Goal: Task Accomplishment & Management: Use online tool/utility

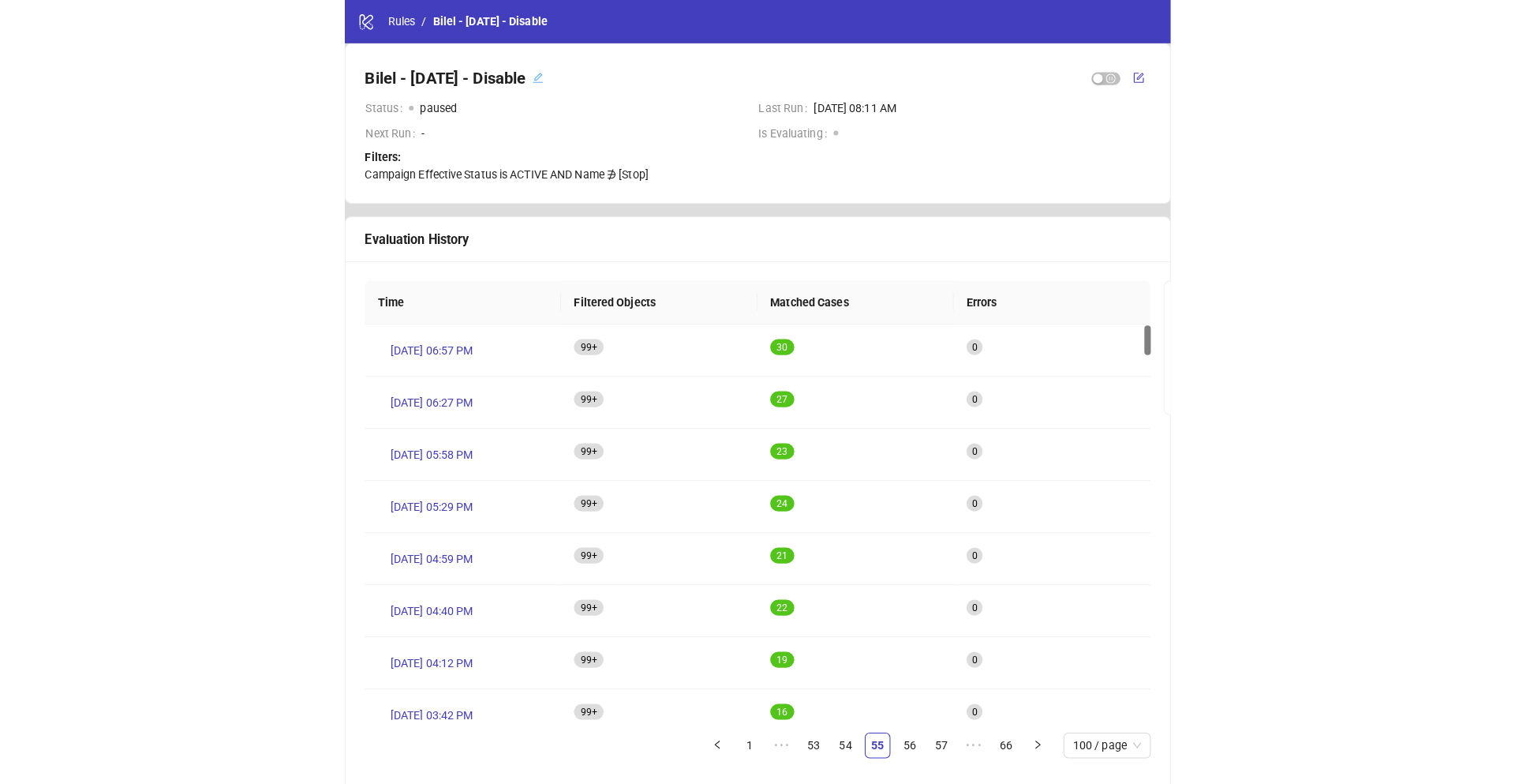
scroll to position [8, 0]
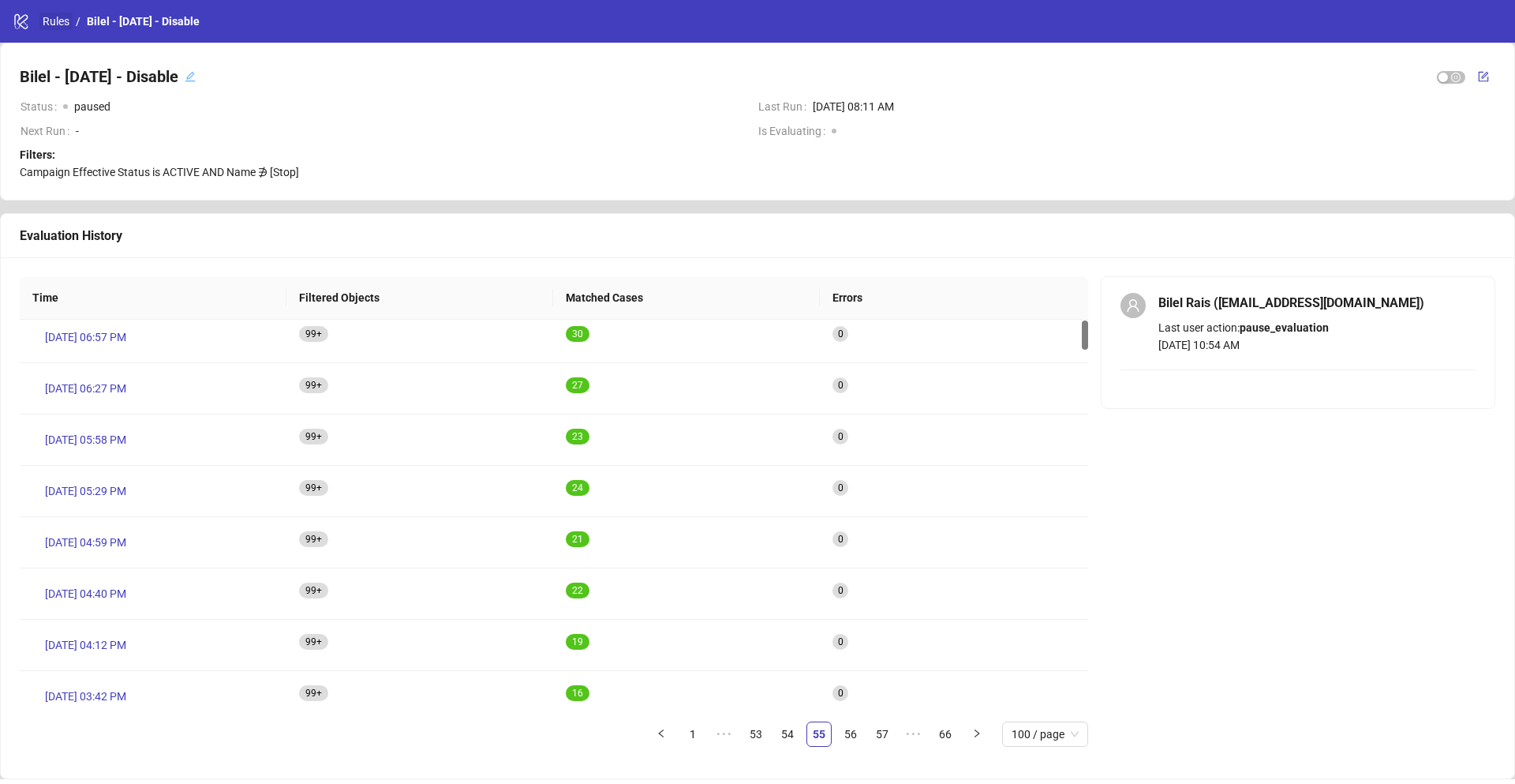
click at [63, 24] on link "Rules" at bounding box center [55, 22] width 33 height 18
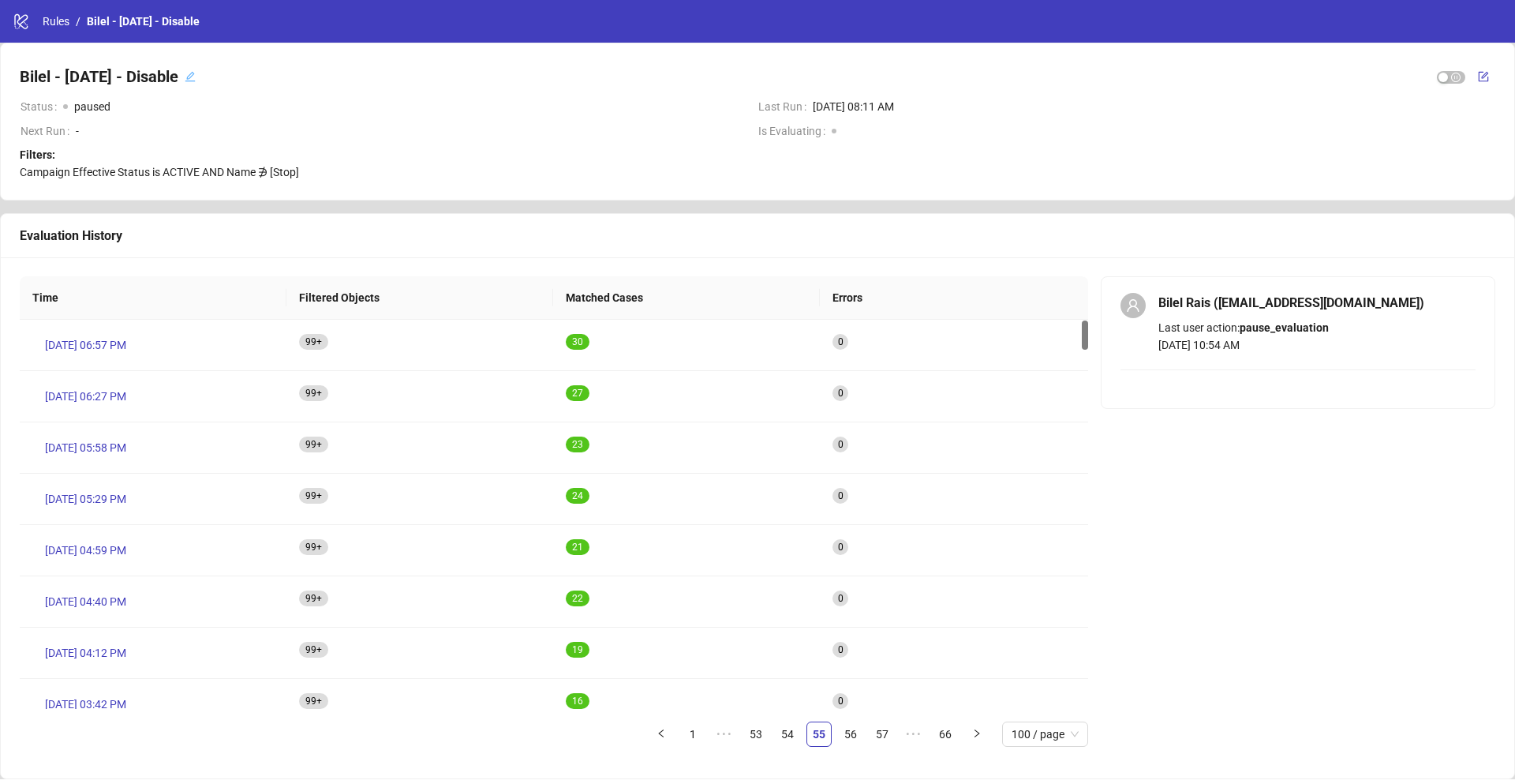
scroll to position [8, 0]
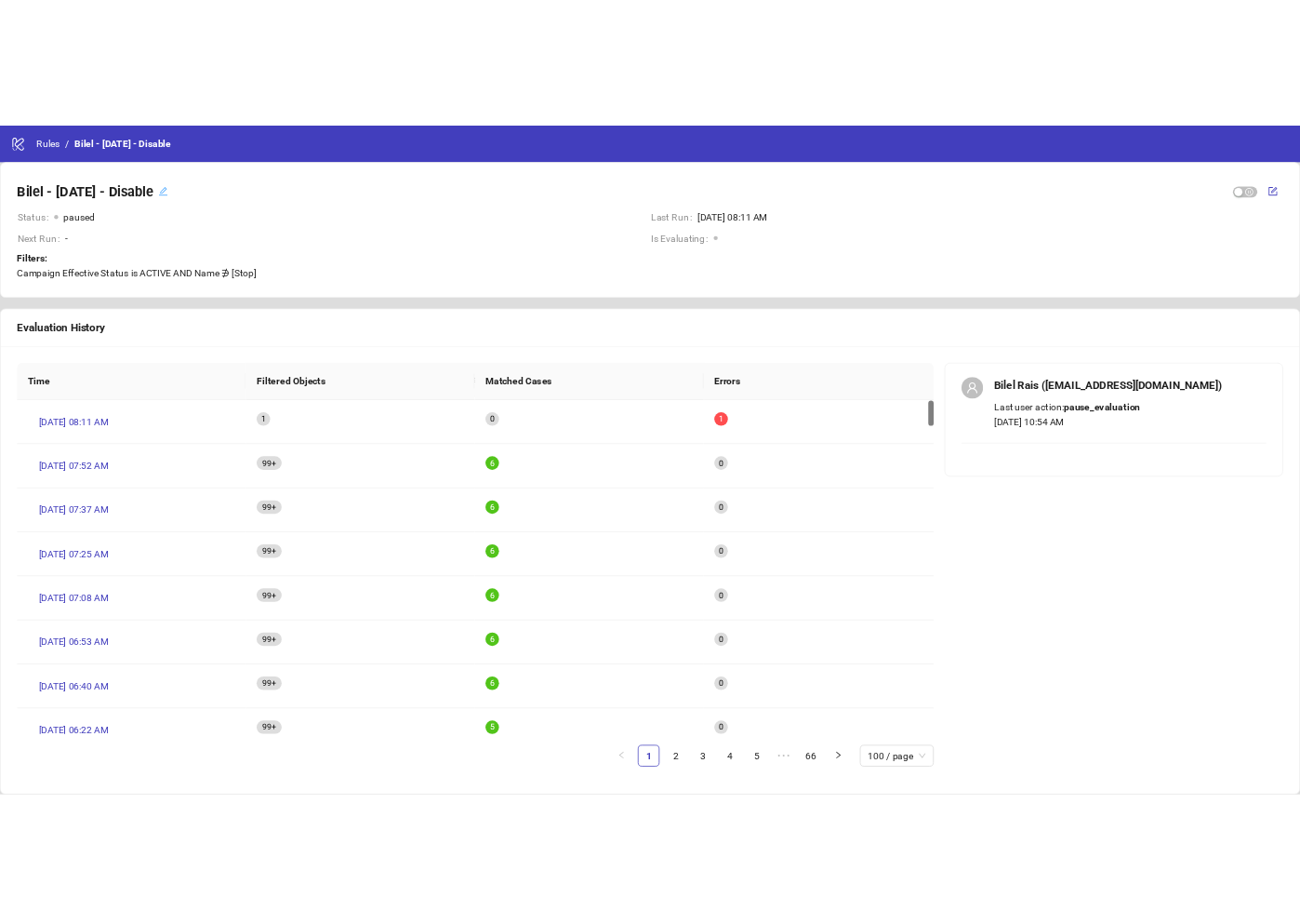
scroll to position [9, 0]
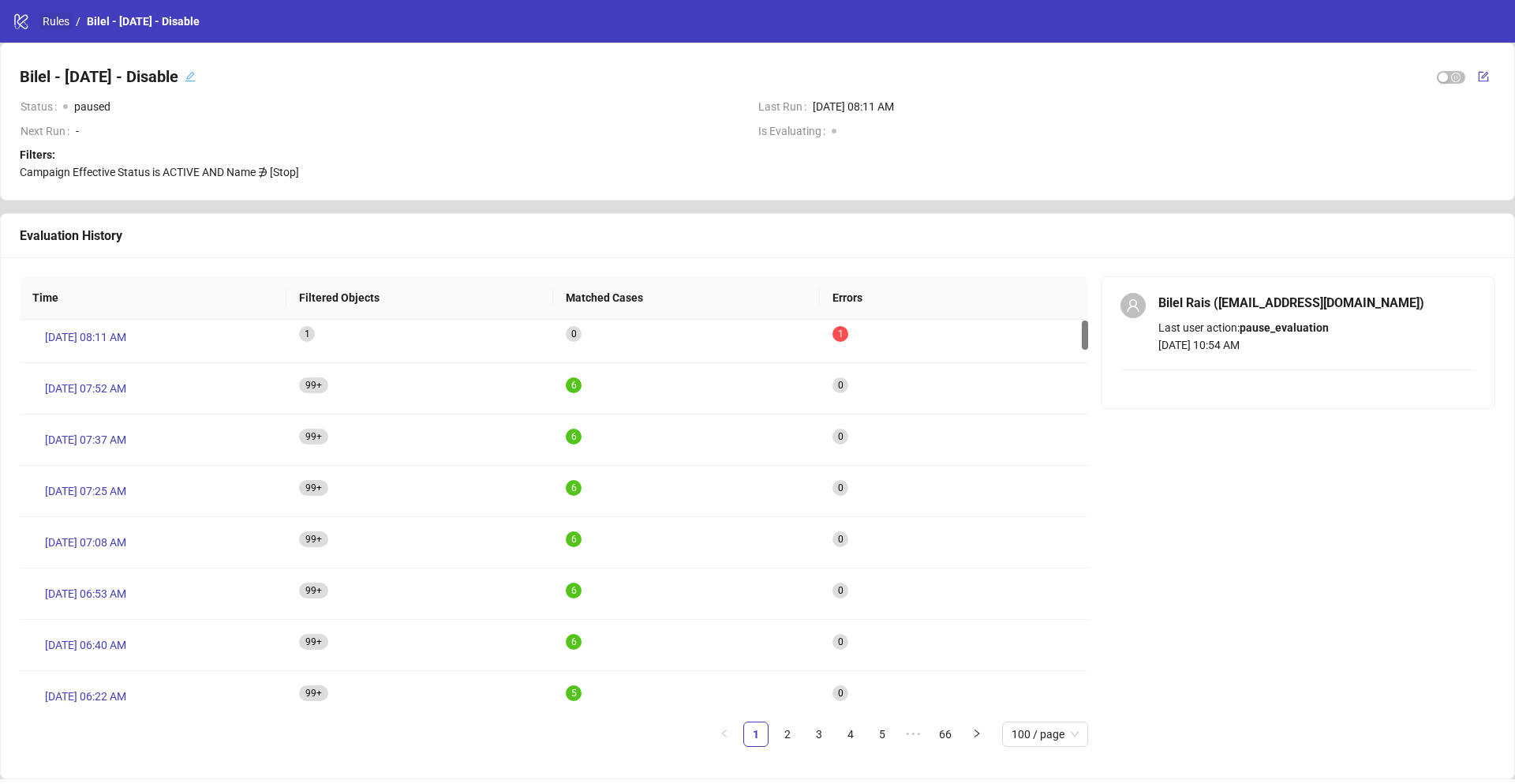
click at [63, 25] on link "Rules" at bounding box center [55, 22] width 33 height 18
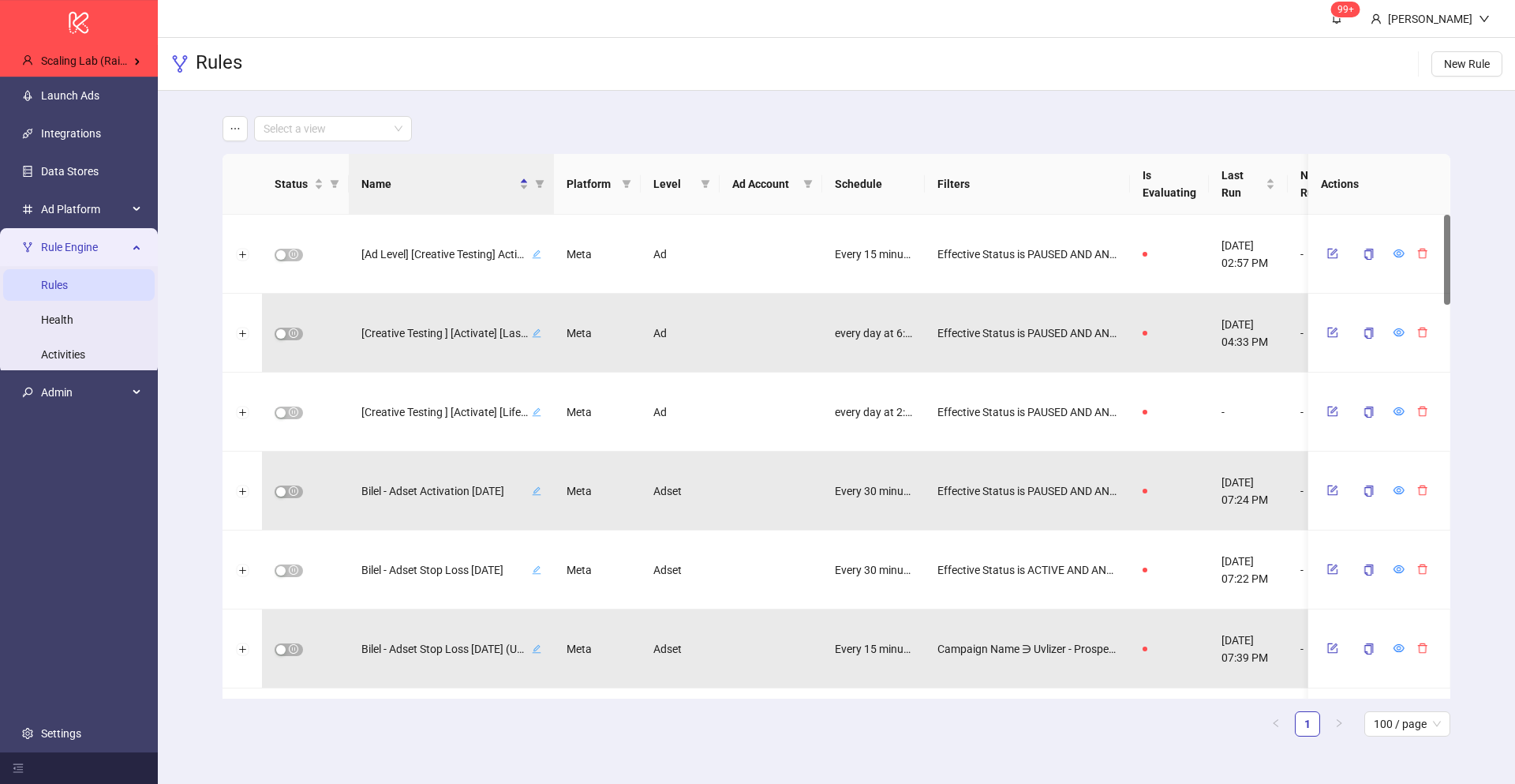
click at [484, 131] on div "Select a view" at bounding box center [836, 128] width 1228 height 25
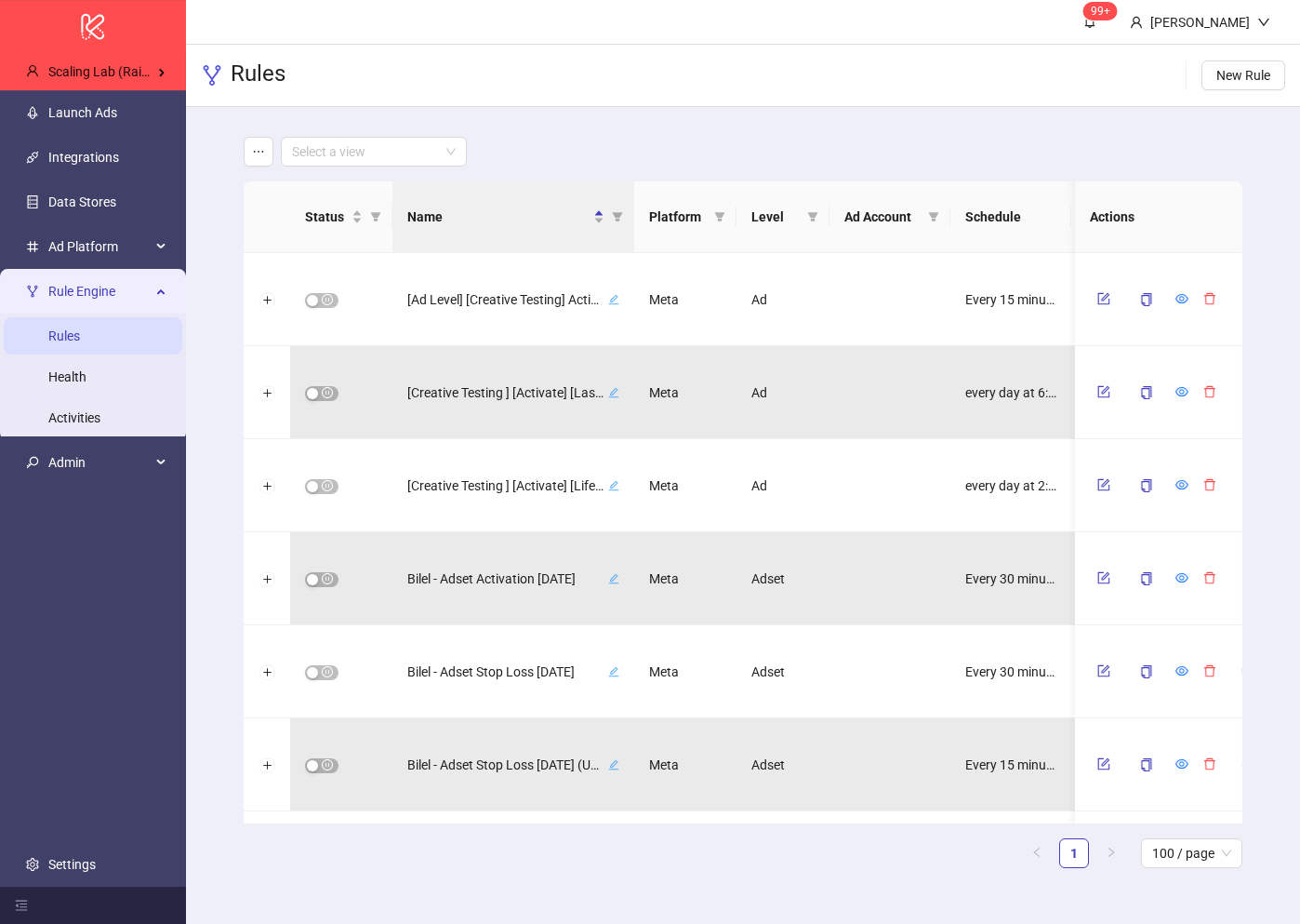
click at [623, 167] on main "Select a view Status Name Platform Level Ad Account Schedule Filters Is Evaluat…" at bounding box center [743, 509] width 1029 height 806
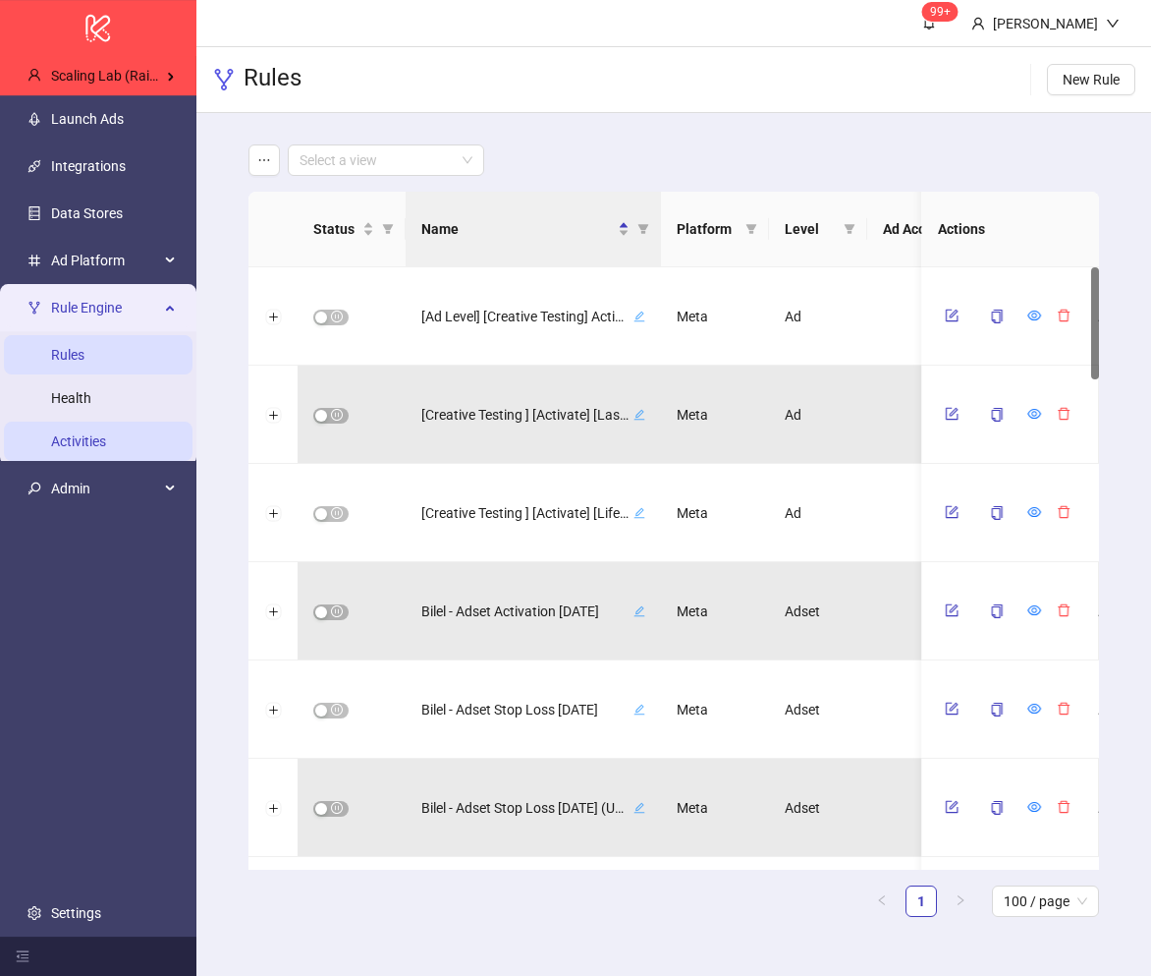
click at [106, 433] on link "Activities" at bounding box center [78, 441] width 55 height 16
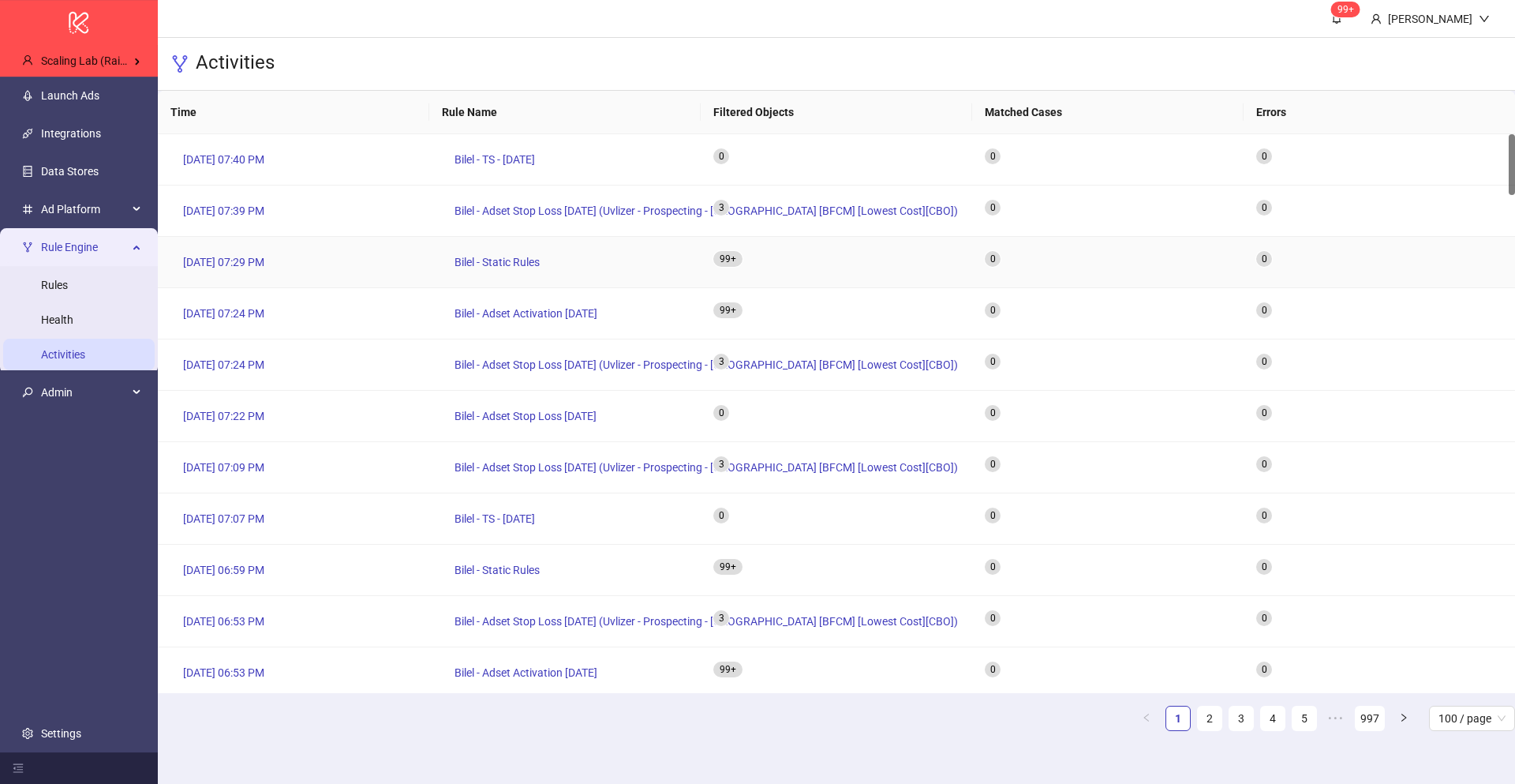
click at [731, 259] on sup "99+" at bounding box center [728, 259] width 29 height 16
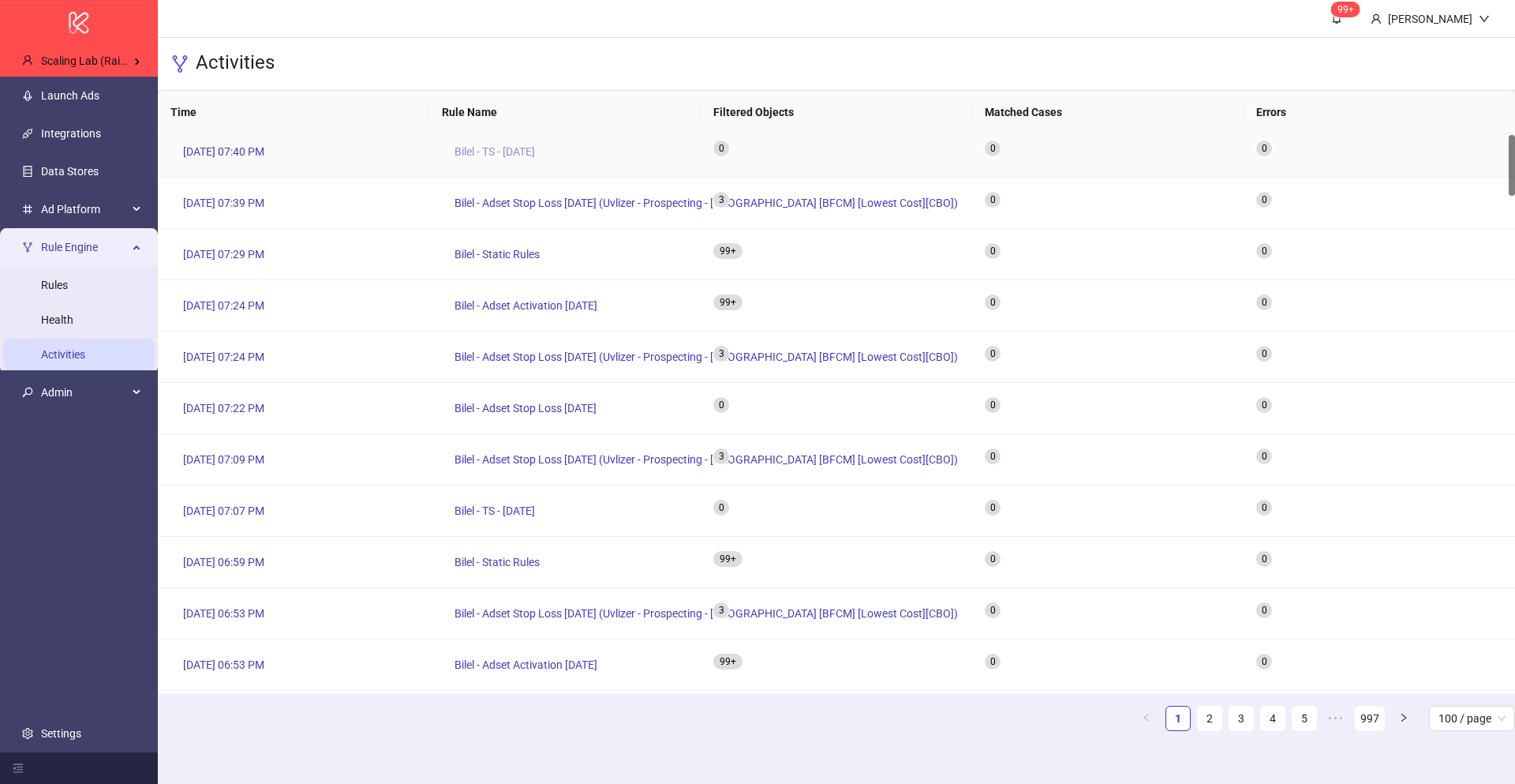
click at [474, 145] on span "Bilel - TS - [DATE]" at bounding box center [495, 152] width 80 height 18
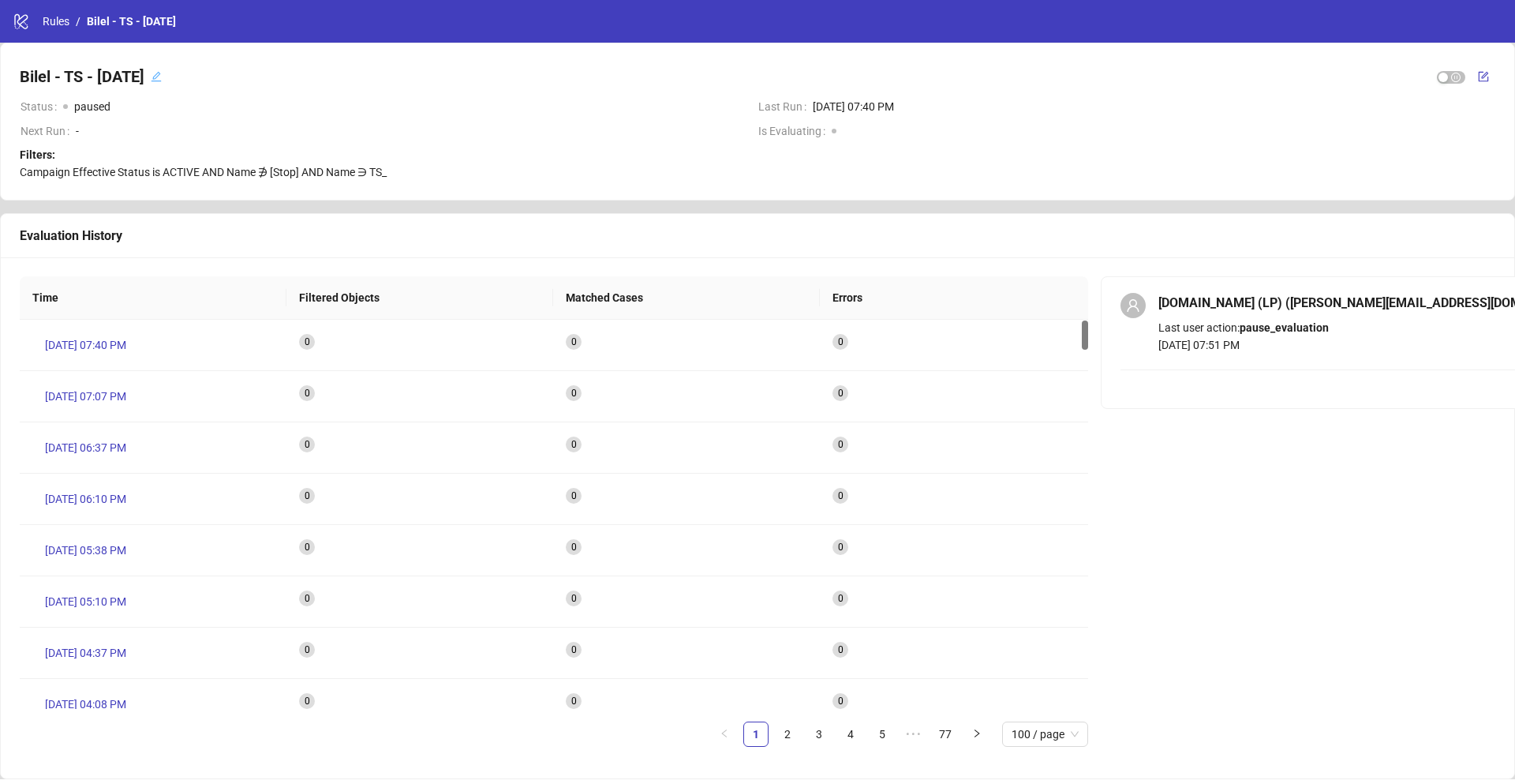
scroll to position [8, 0]
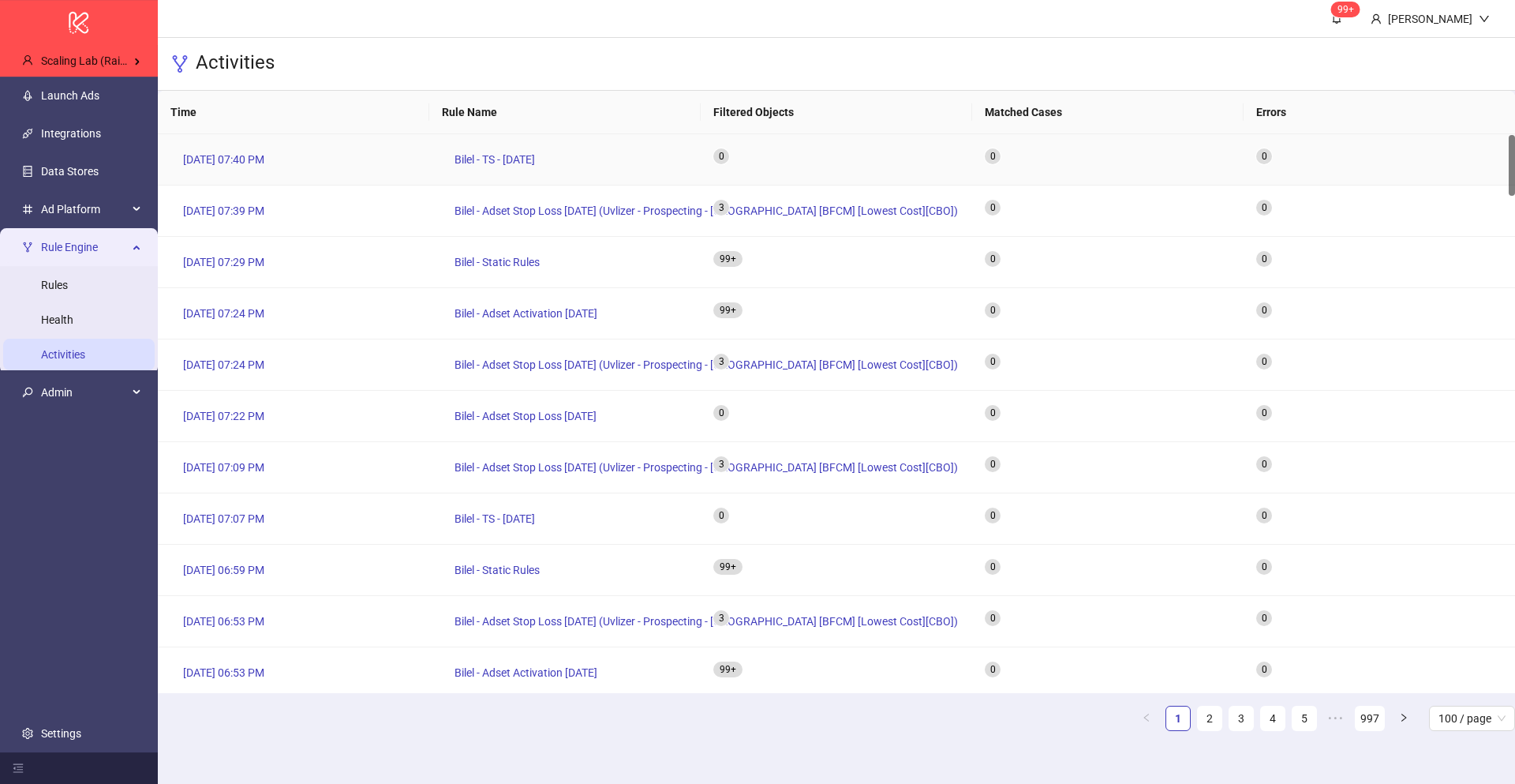
scroll to position [8, 0]
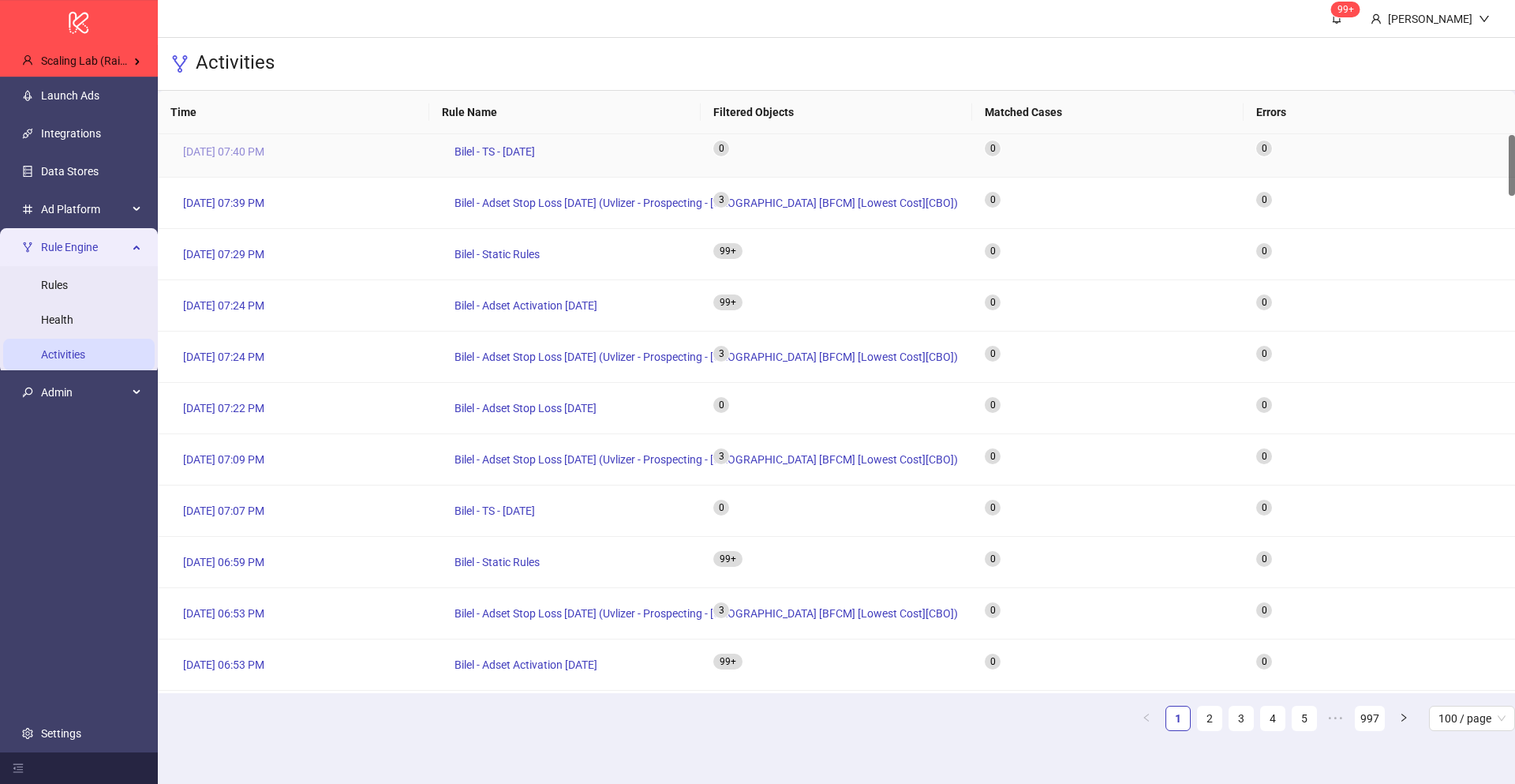
click at [260, 150] on span "[DATE] 07:40 PM" at bounding box center [223, 152] width 81 height 18
